Goal: Task Accomplishment & Management: Complete application form

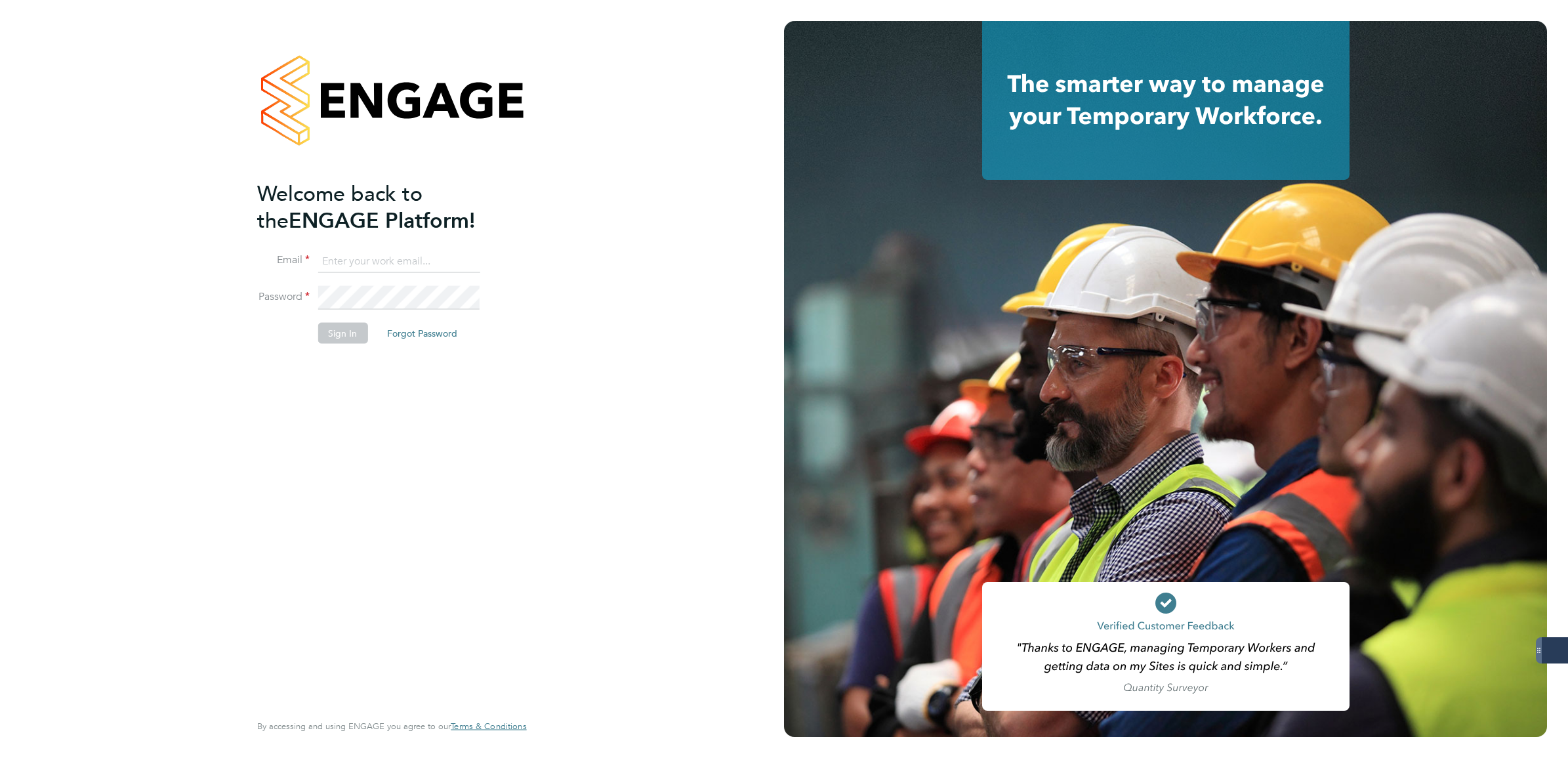
click at [415, 257] on input at bounding box center [398, 261] width 162 height 23
type input "[PERSON_NAME][EMAIL_ADDRESS][PERSON_NAME][DOMAIN_NAME]"
click at [346, 331] on button "Sign In" at bounding box center [342, 334] width 50 height 21
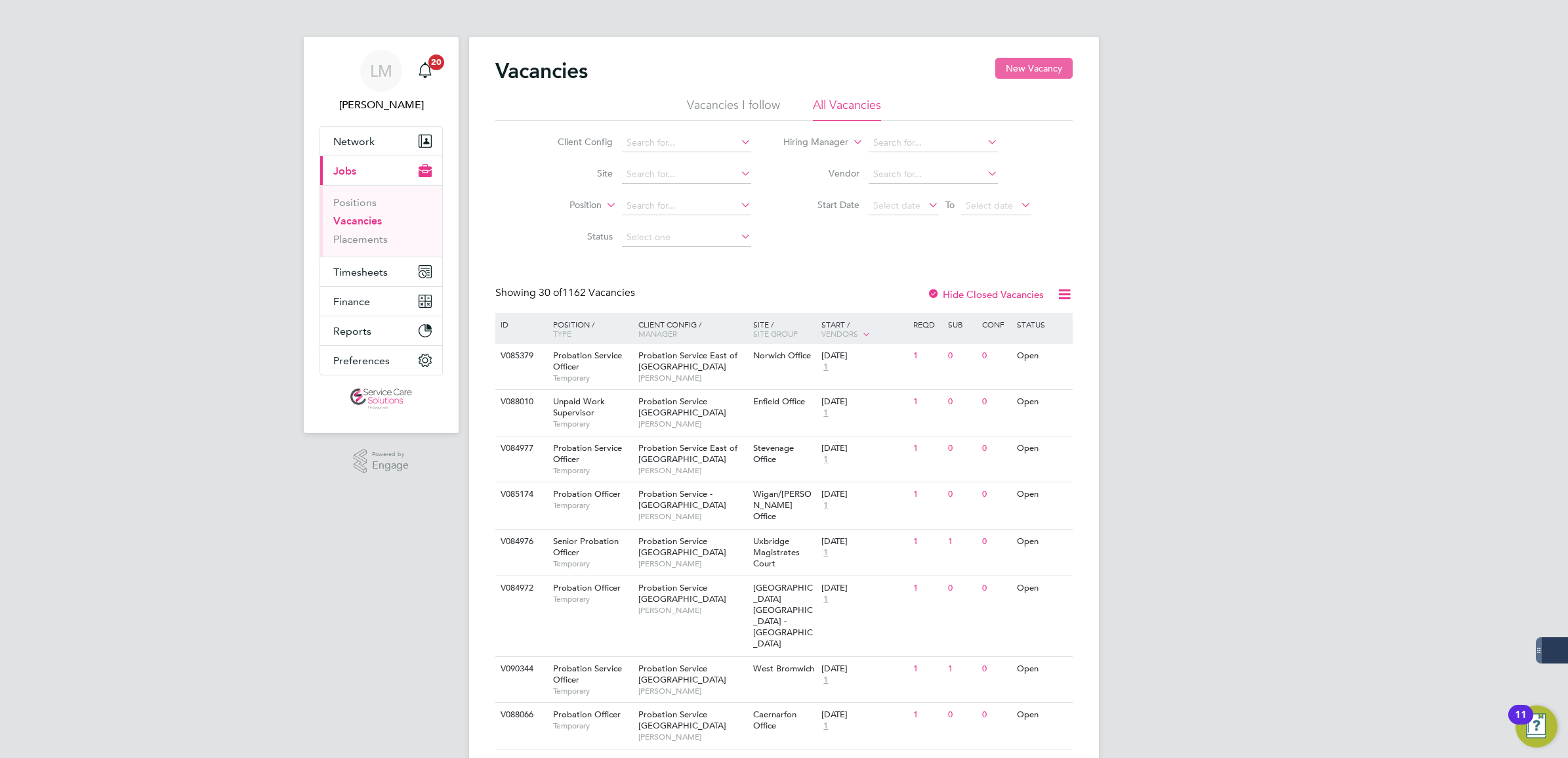
click at [1018, 76] on button "New Vacancy" at bounding box center [1034, 68] width 77 height 21
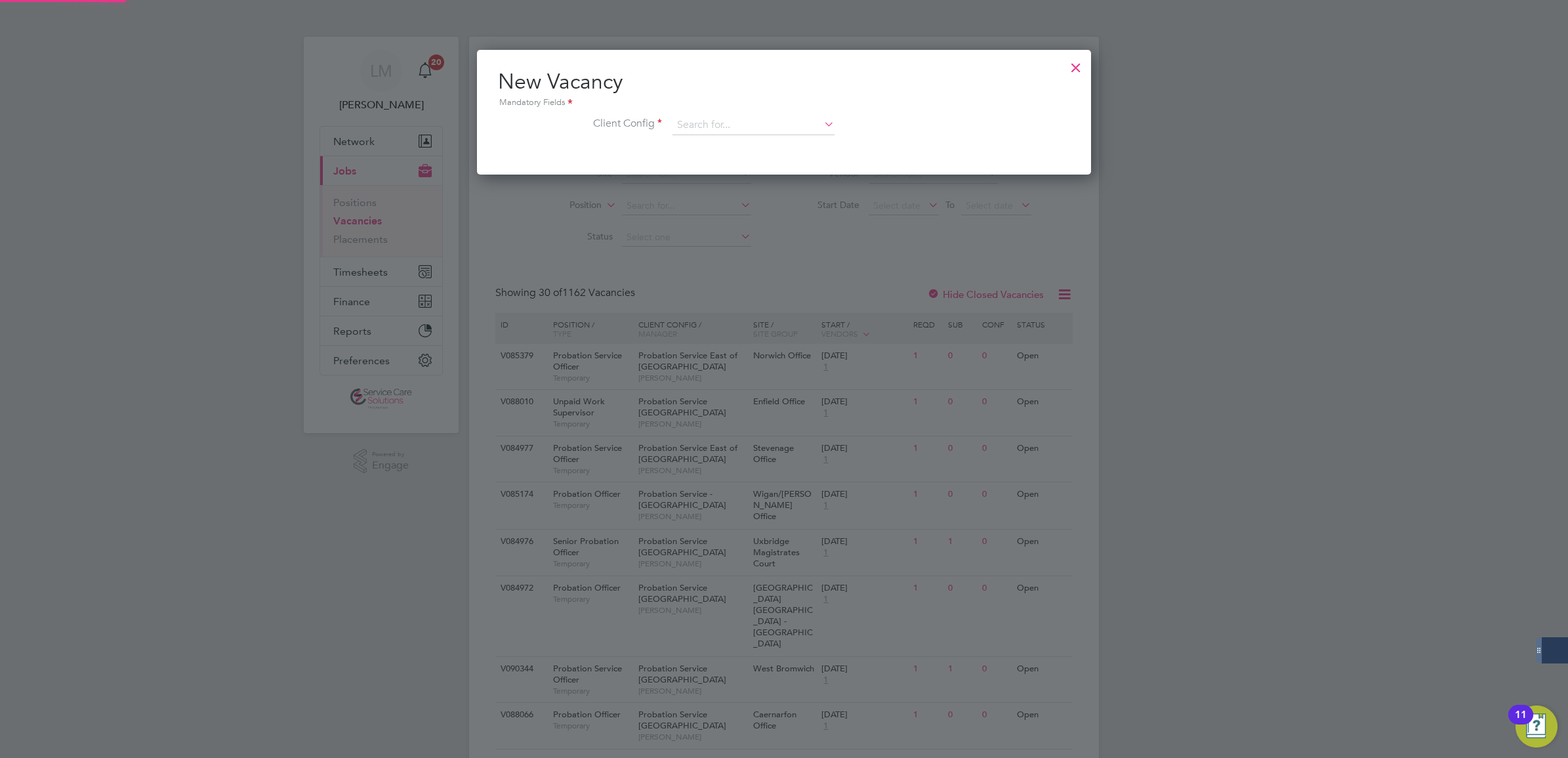
scroll to position [125, 614]
click at [1077, 66] on div at bounding box center [1076, 64] width 23 height 23
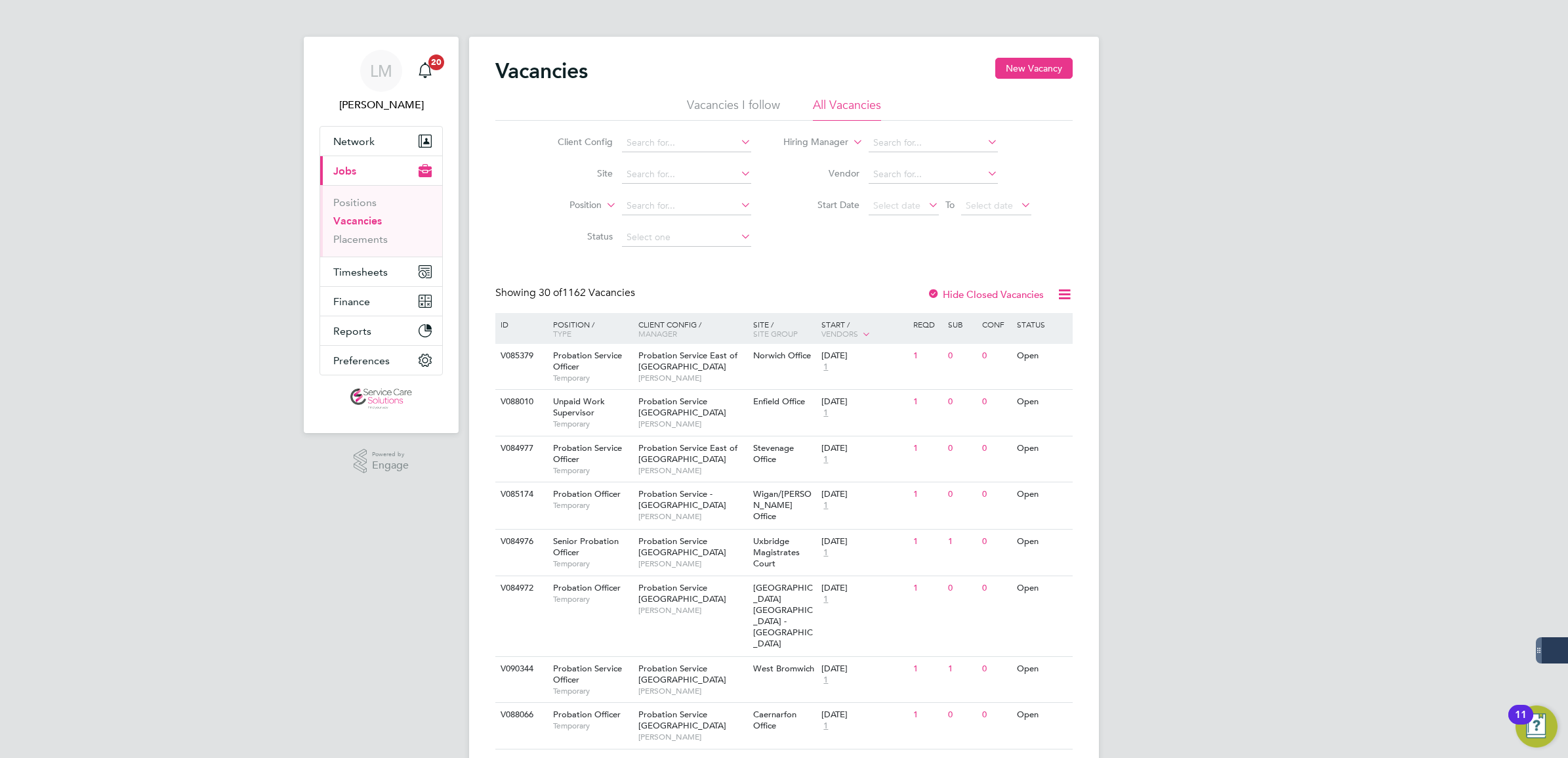
click at [753, 140] on li "Client Config" at bounding box center [644, 143] width 246 height 32
click at [730, 140] on input at bounding box center [686, 143] width 129 height 18
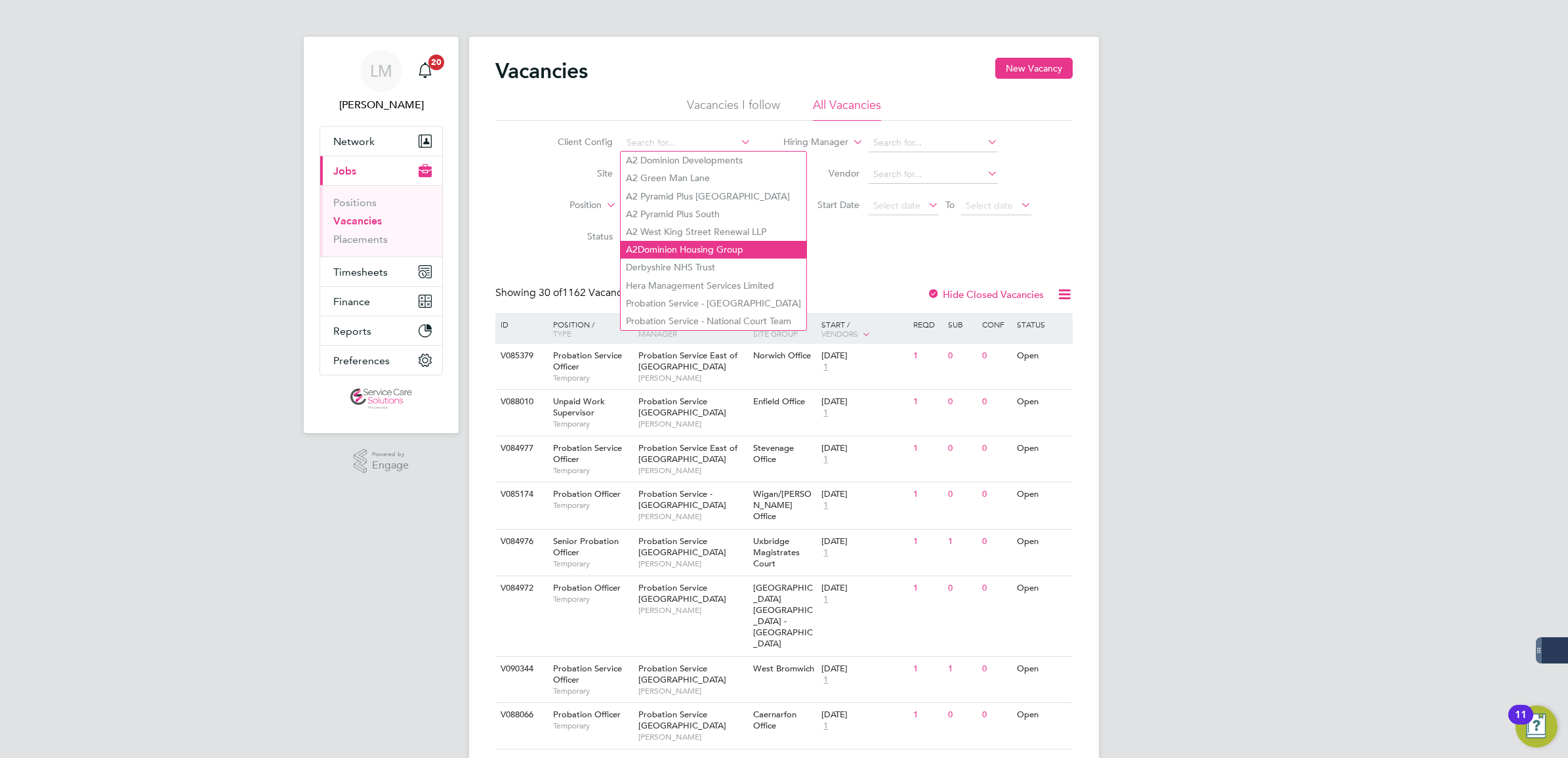
click at [704, 244] on li "A2Dominion Housing Group" at bounding box center [714, 250] width 186 height 17
type input "A2Dominion Housing Group"
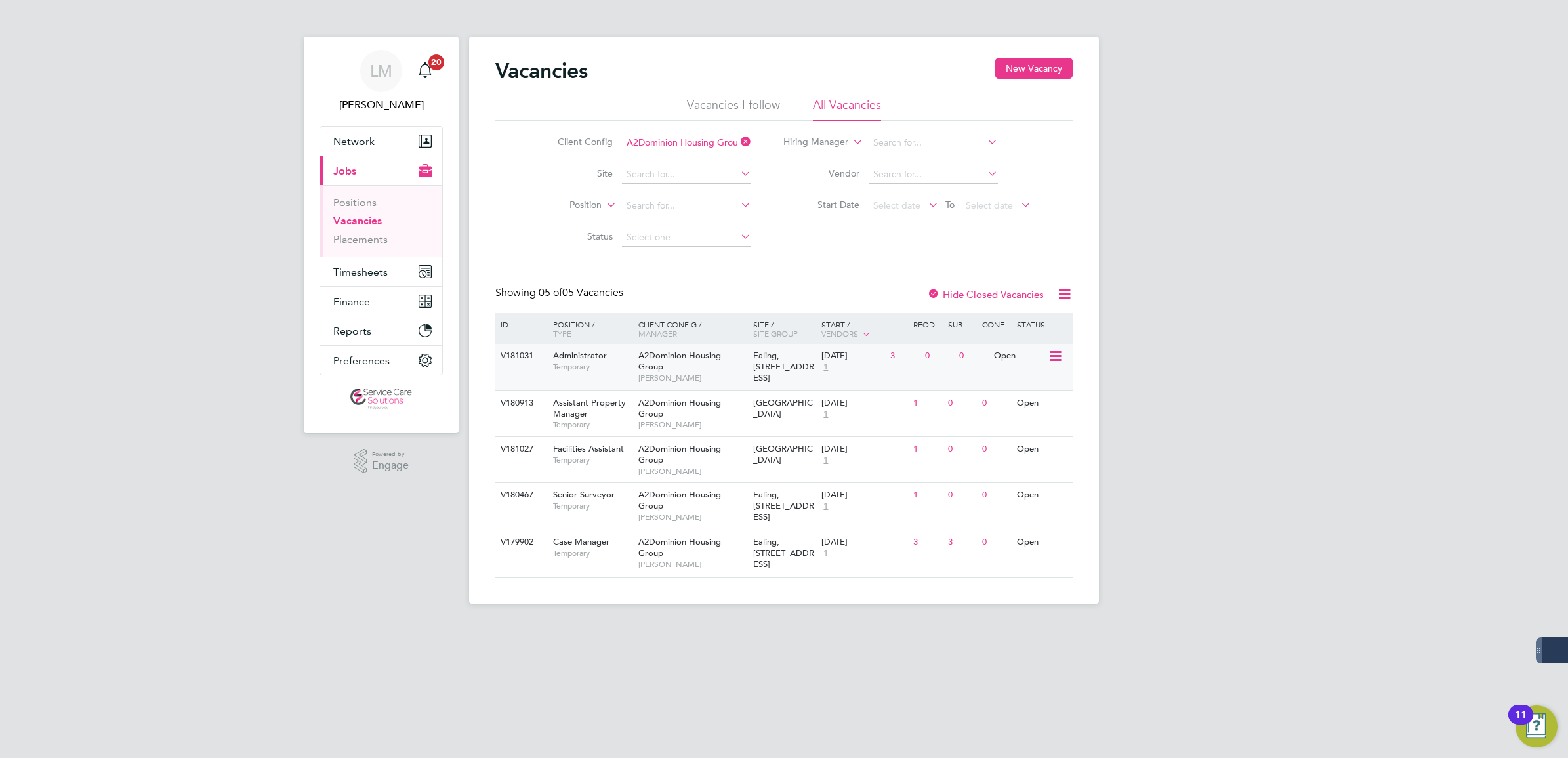
click at [718, 365] on div "A2Dominion Housing Group Daniel Simpson" at bounding box center [693, 367] width 115 height 45
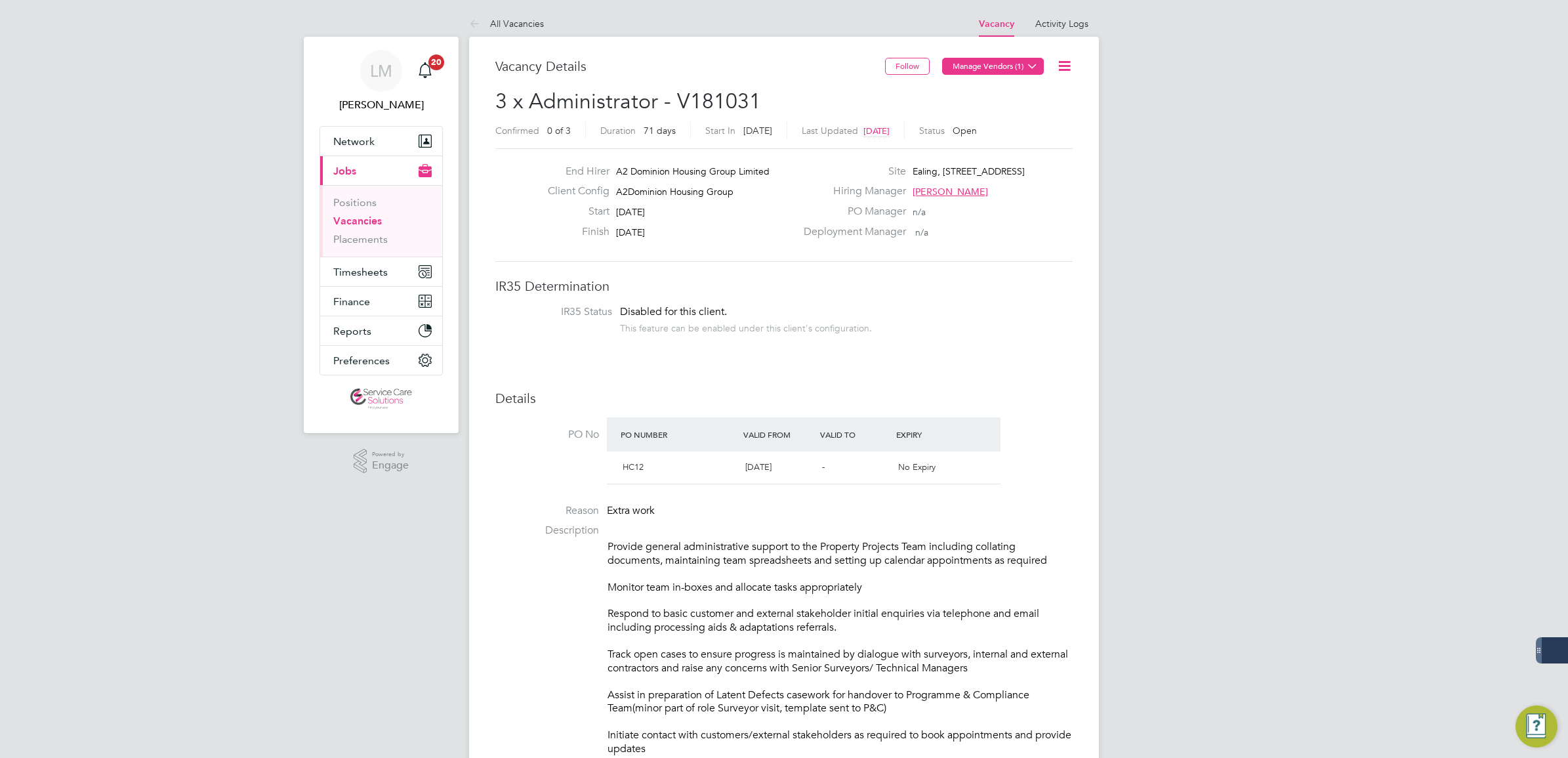
click at [988, 67] on button "Manage Vendors (1)" at bounding box center [993, 66] width 102 height 17
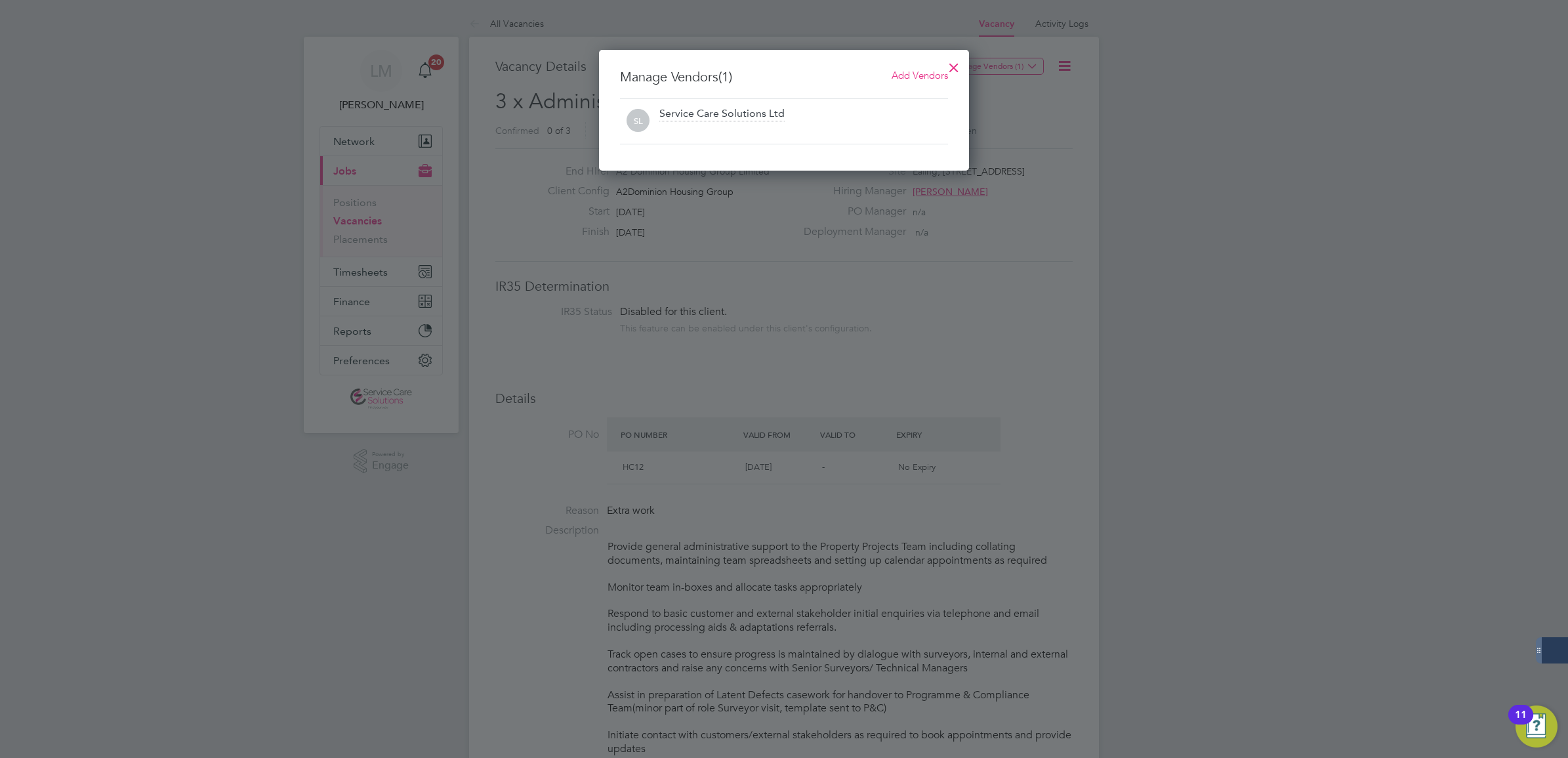
click at [932, 72] on span "Add Vendors" at bounding box center [920, 75] width 57 height 12
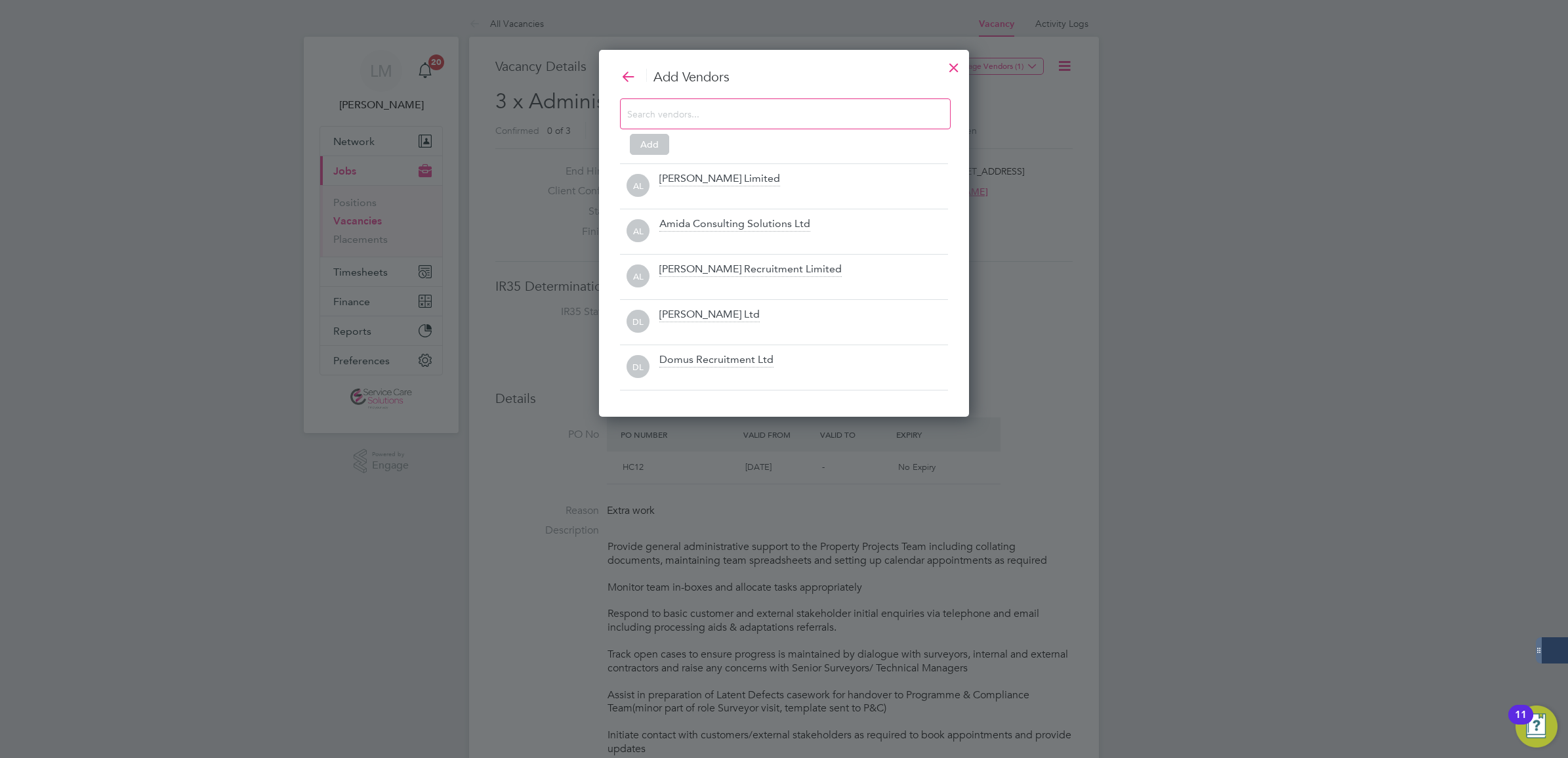
click at [958, 67] on div at bounding box center [953, 64] width 23 height 23
